Goal: Feedback & Contribution: Submit feedback/report problem

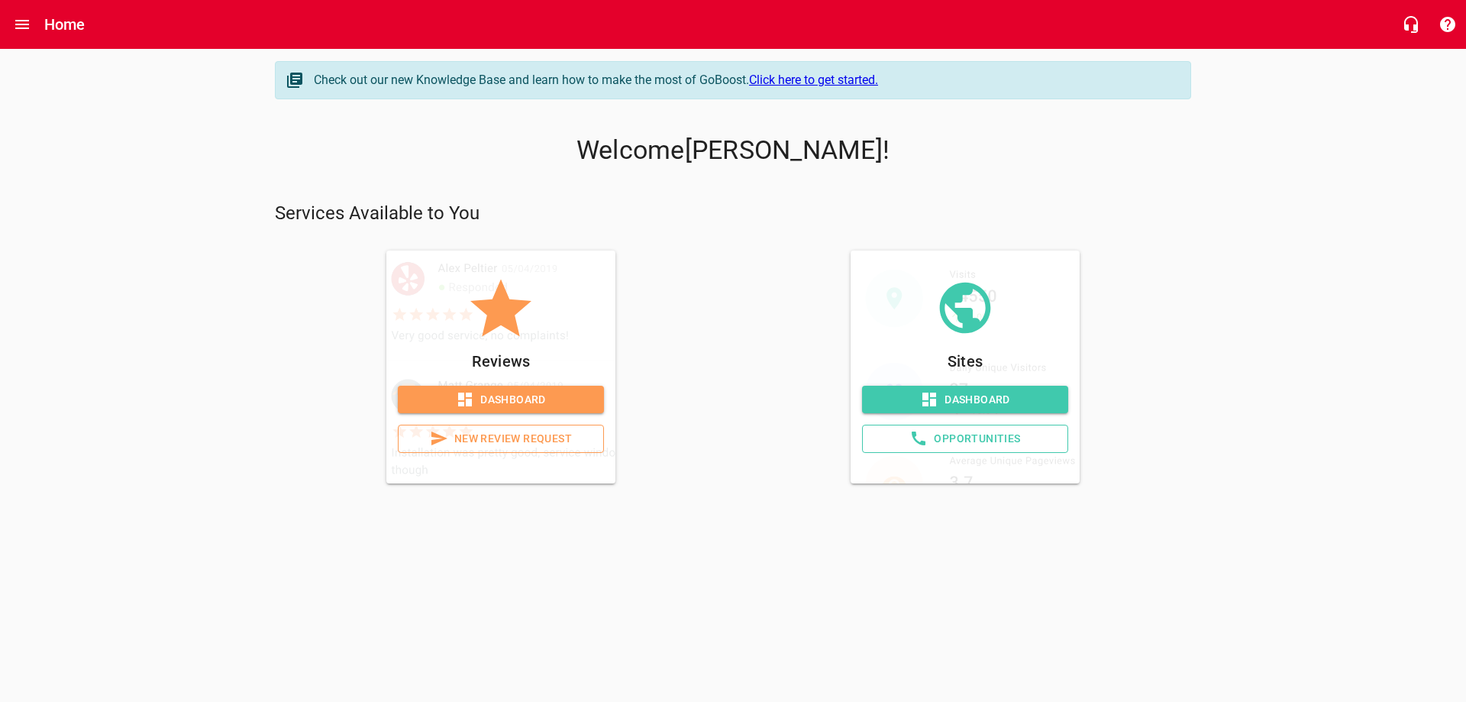
click at [502, 400] on span "Dashboard" at bounding box center [501, 399] width 182 height 19
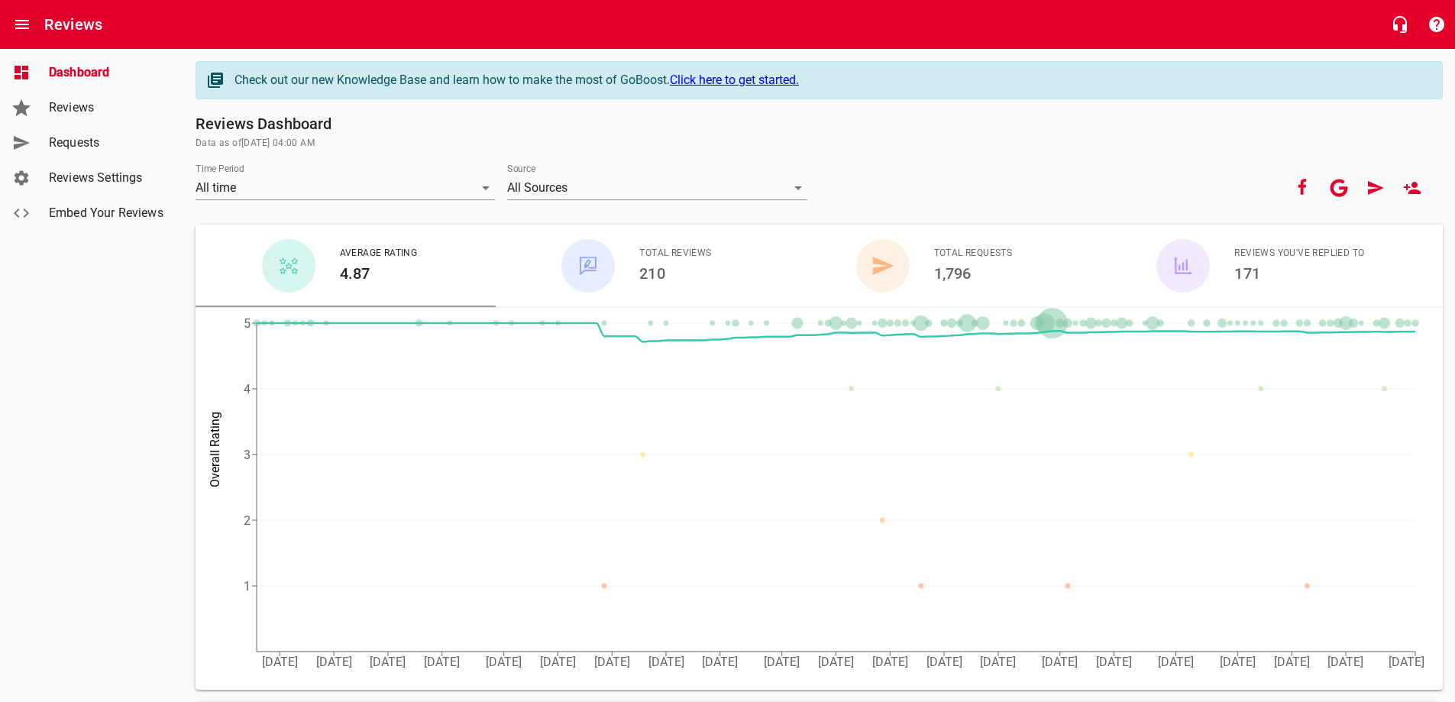
click at [79, 137] on span "Requests" at bounding box center [107, 143] width 116 height 18
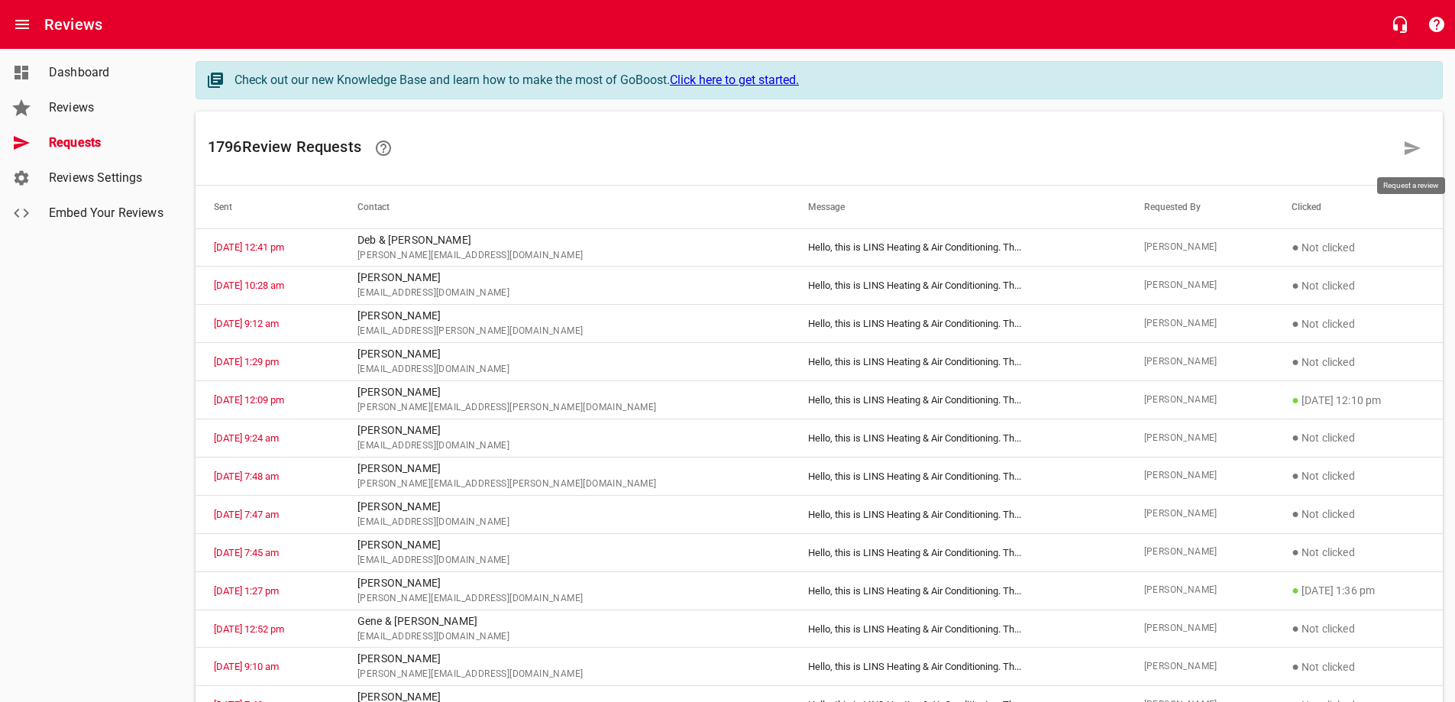
click at [1410, 147] on icon at bounding box center [1412, 148] width 16 height 14
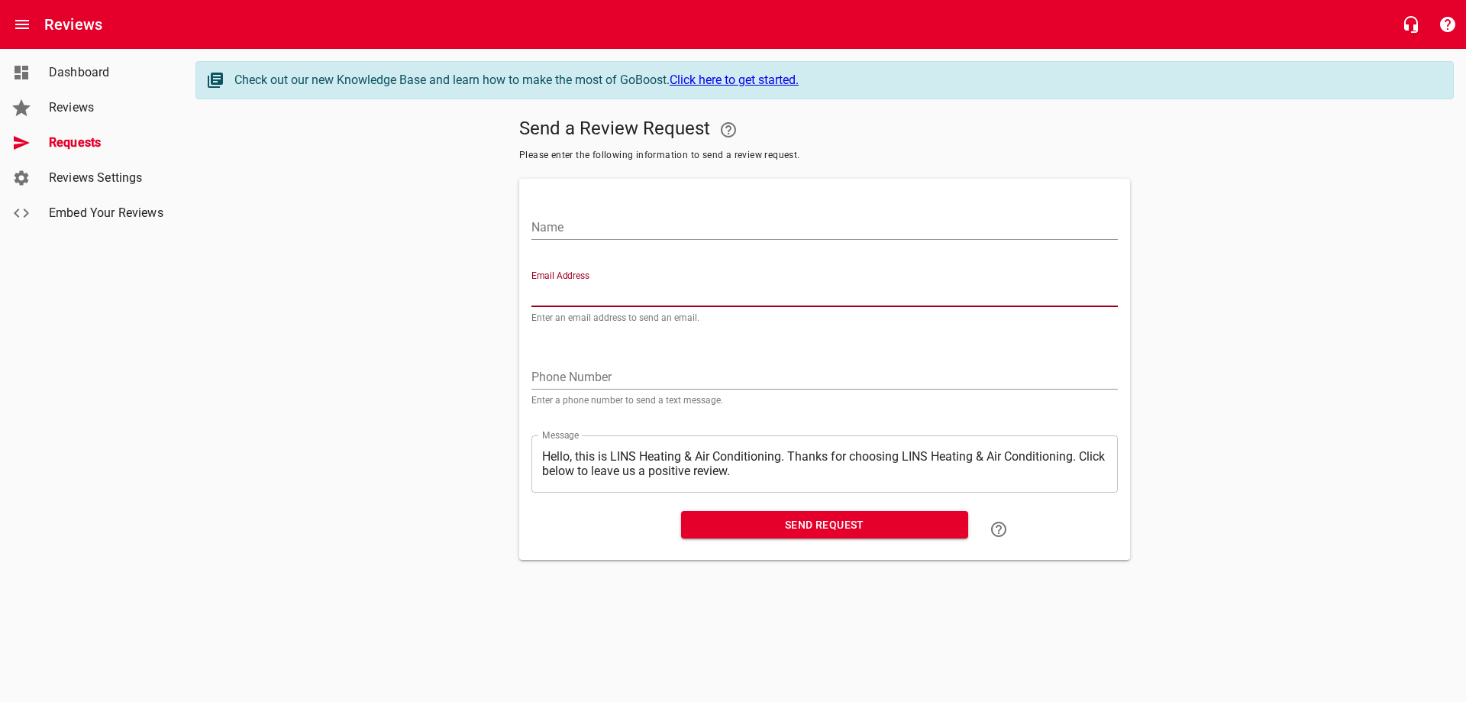
paste input "[EMAIL_ADDRESS][DOMAIN_NAME]"
type input "[EMAIL_ADDRESS][DOMAIN_NAME]"
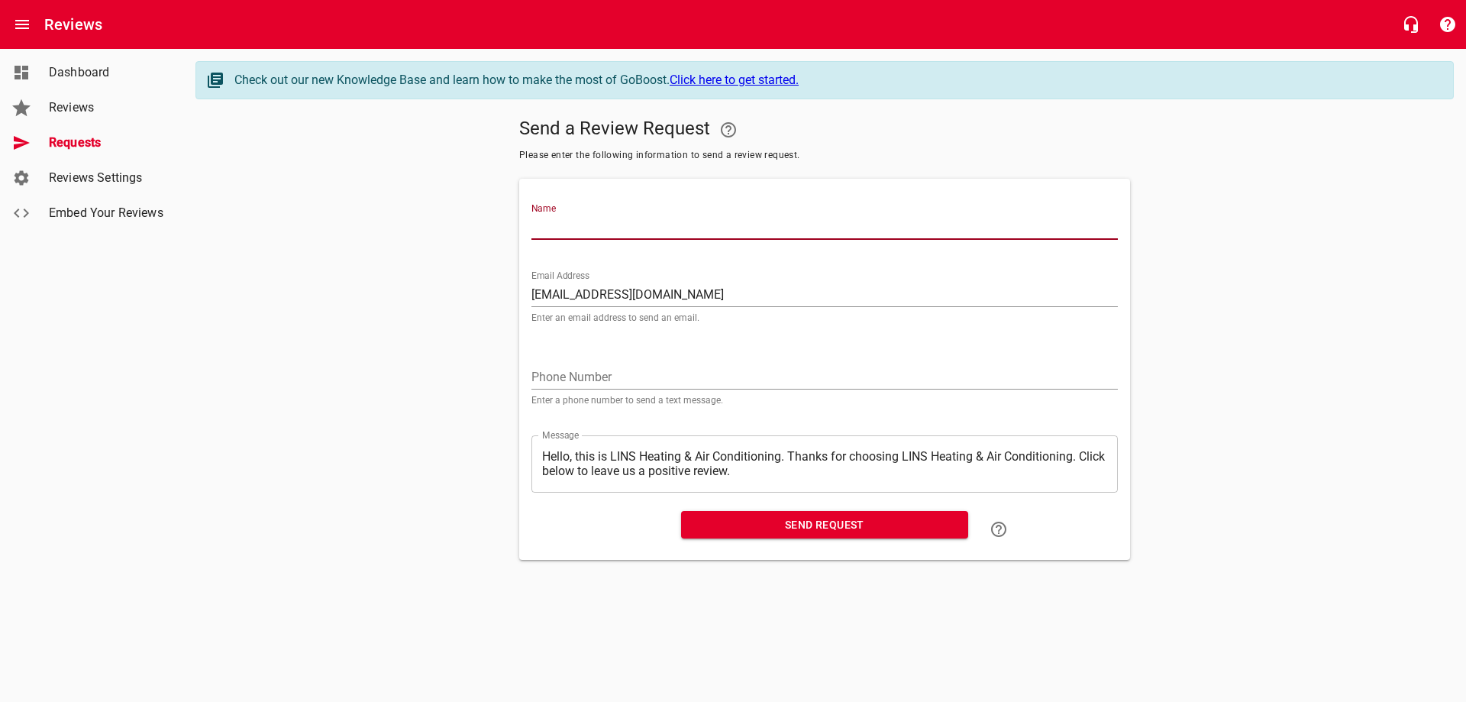
click at [635, 221] on input "Name" at bounding box center [824, 227] width 586 height 24
type input "[PERSON_NAME]"
click at [786, 525] on span "Send Request" at bounding box center [824, 524] width 263 height 19
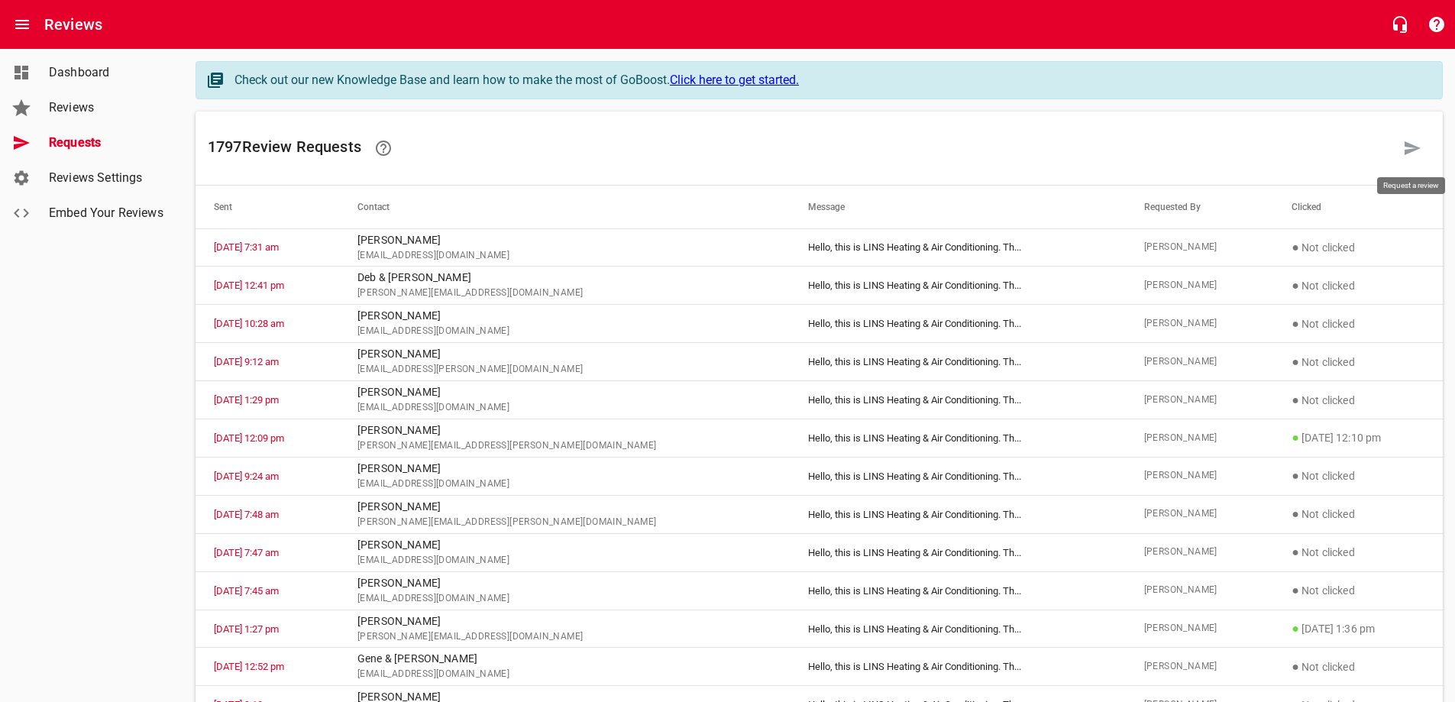
click at [1415, 144] on icon at bounding box center [1412, 148] width 18 height 18
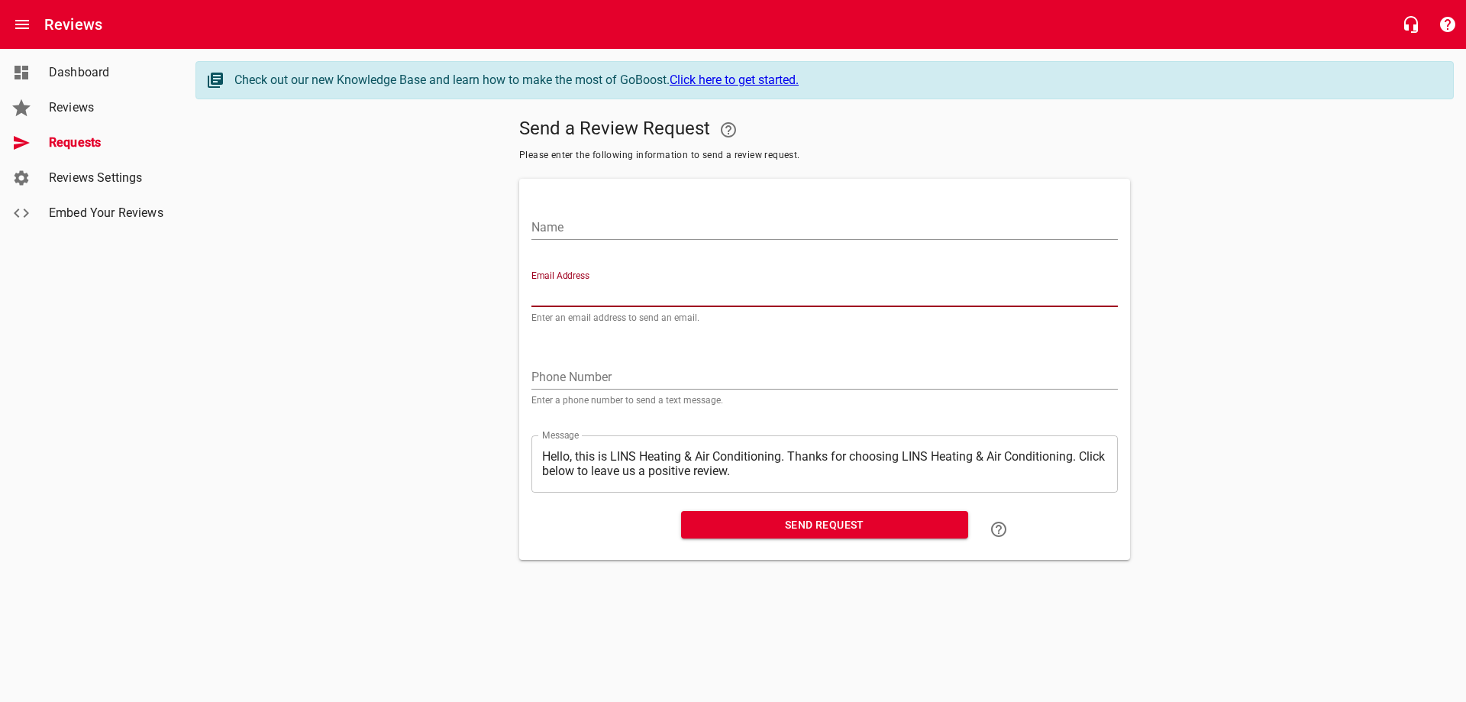
click at [581, 289] on input "Email Address" at bounding box center [824, 295] width 586 height 24
paste input "[PERSON_NAME][EMAIL_ADDRESS][PERSON_NAME][DOMAIN_NAME]"
type input "[PERSON_NAME][EMAIL_ADDRESS][PERSON_NAME][DOMAIN_NAME]"
click at [679, 226] on input "Name" at bounding box center [824, 227] width 586 height 24
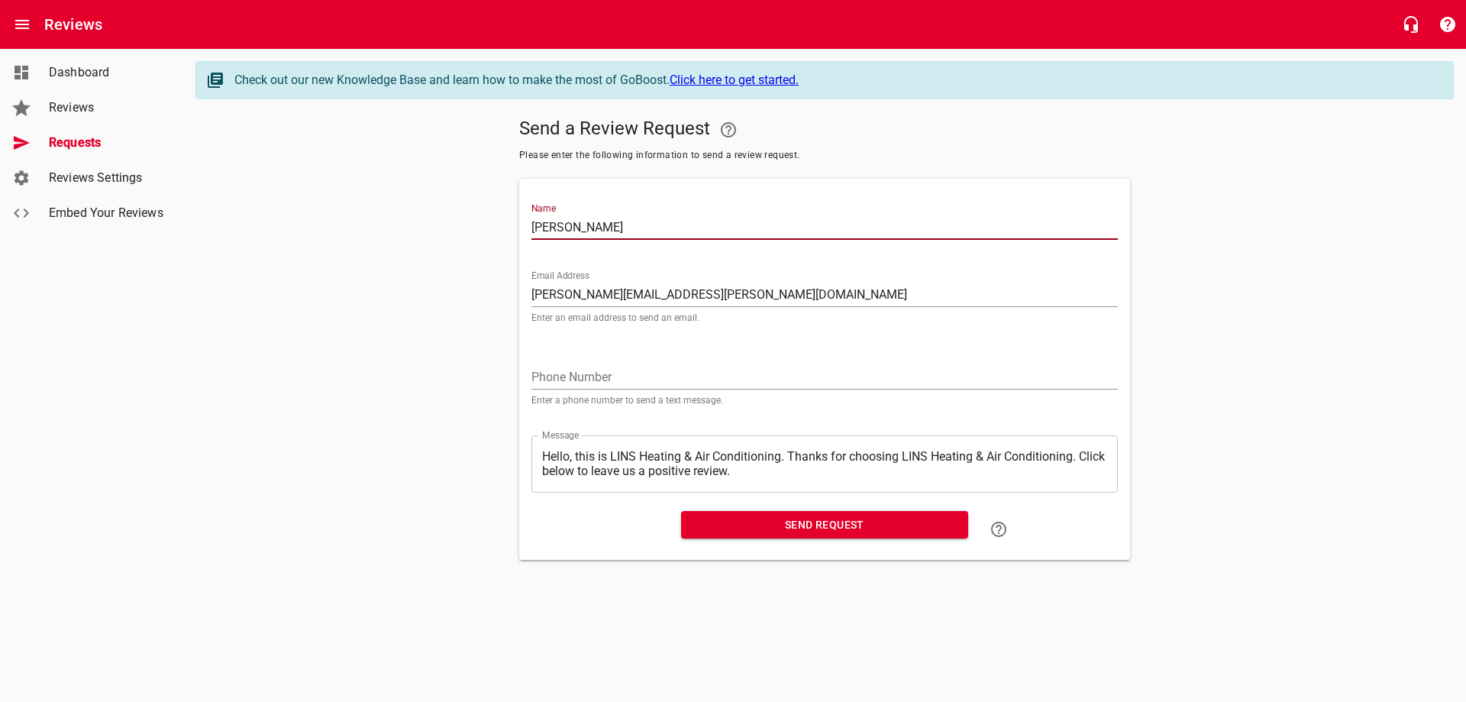
type input "[PERSON_NAME]"
click at [800, 531] on span "Send Request" at bounding box center [824, 524] width 263 height 19
